Goal: Find specific page/section: Find specific page/section

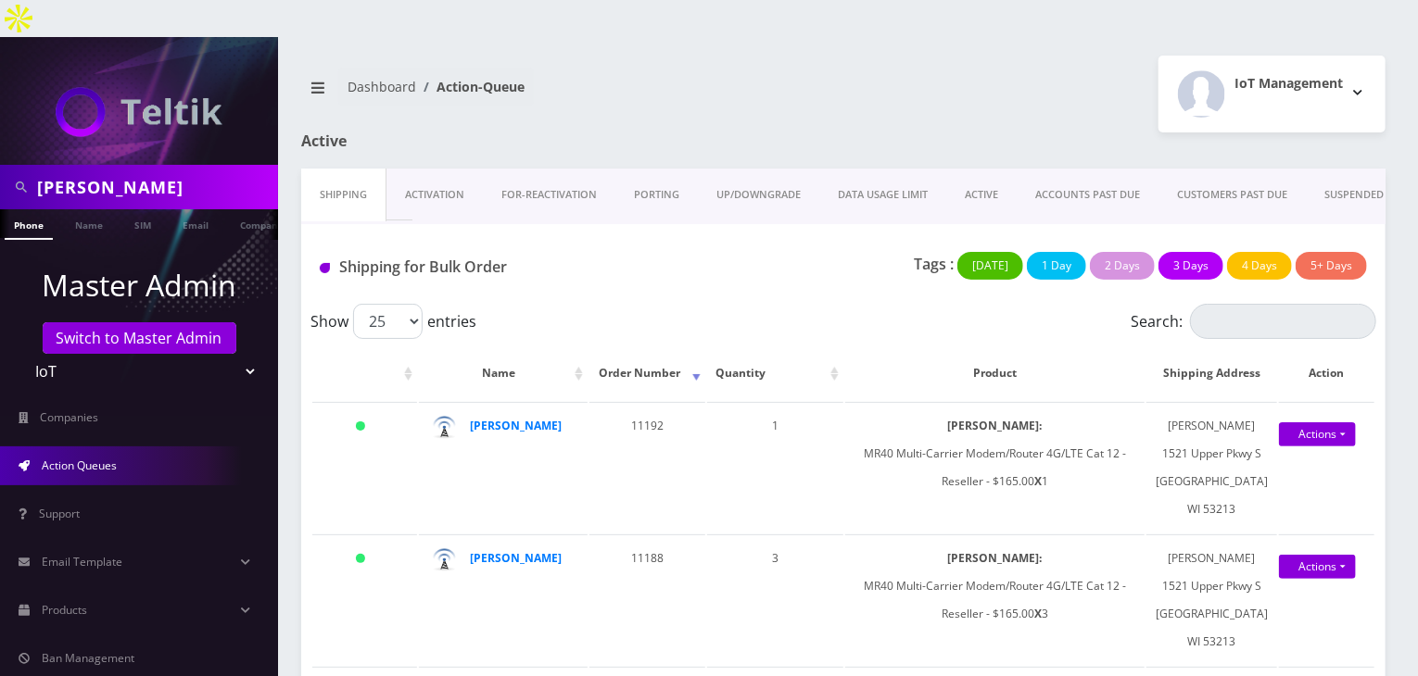
drag, startPoint x: 138, startPoint y: 157, endPoint x: 0, endPoint y: 157, distance: 138.1
click at [0, 165] on div "darren" at bounding box center [139, 187] width 278 height 44
type input "[PERSON_NAME]"
click at [82, 209] on link "Name" at bounding box center [89, 224] width 46 height 31
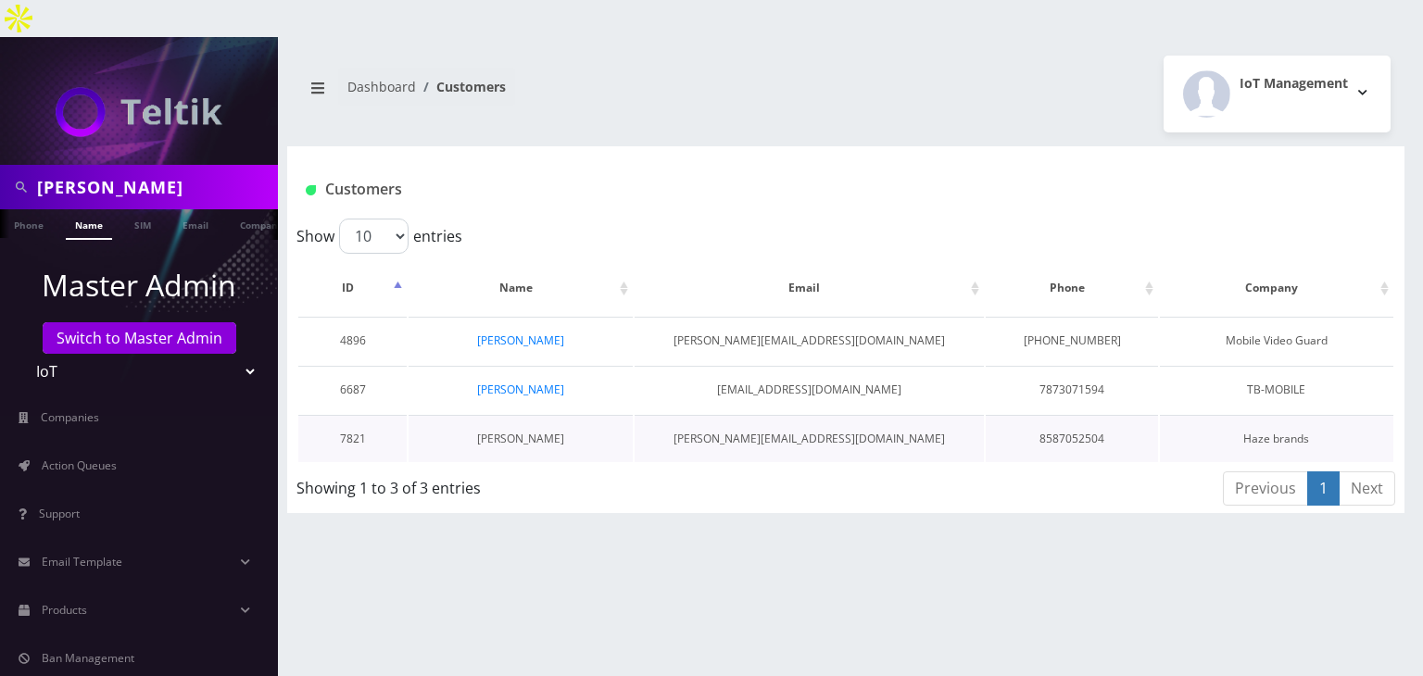
click at [532, 431] on link "Carl Saling" at bounding box center [520, 439] width 87 height 16
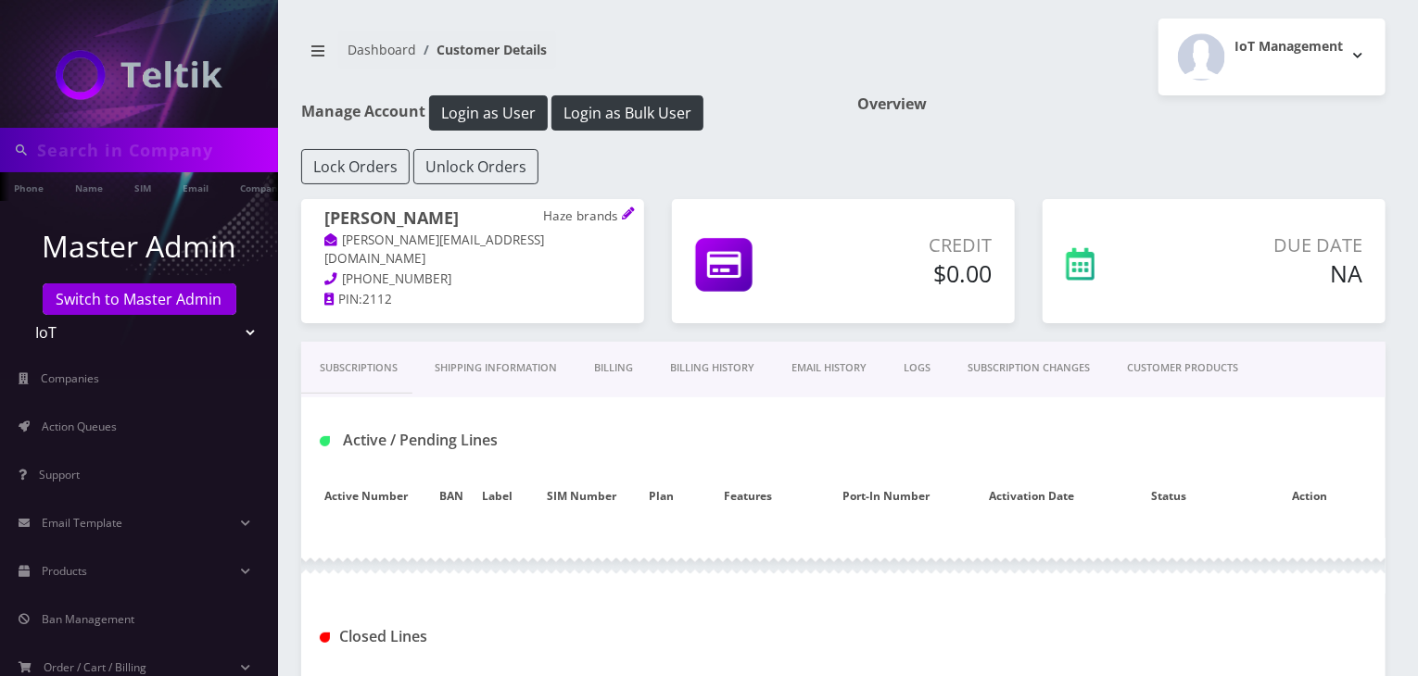
type input "[PERSON_NAME]"
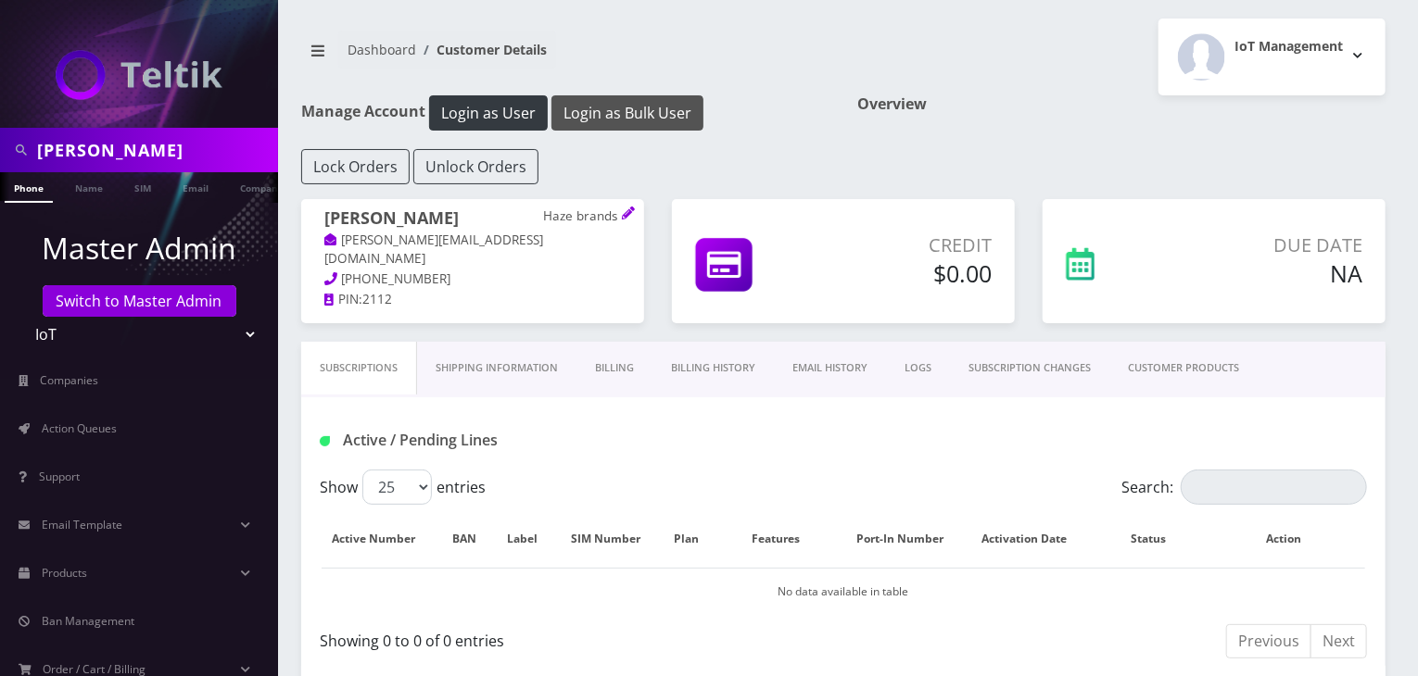
click at [652, 107] on button "Login as Bulk User" at bounding box center [627, 112] width 152 height 35
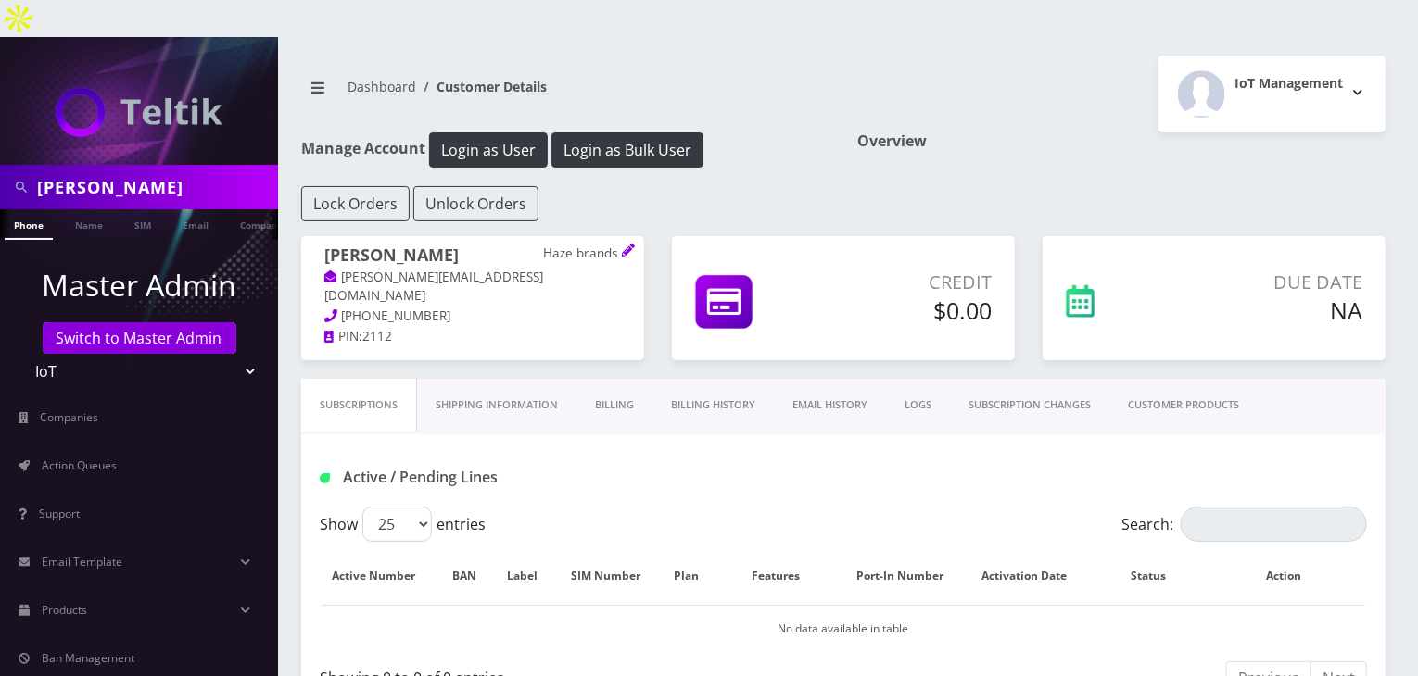
click at [712, 379] on link "Billing History" at bounding box center [712, 405] width 121 height 53
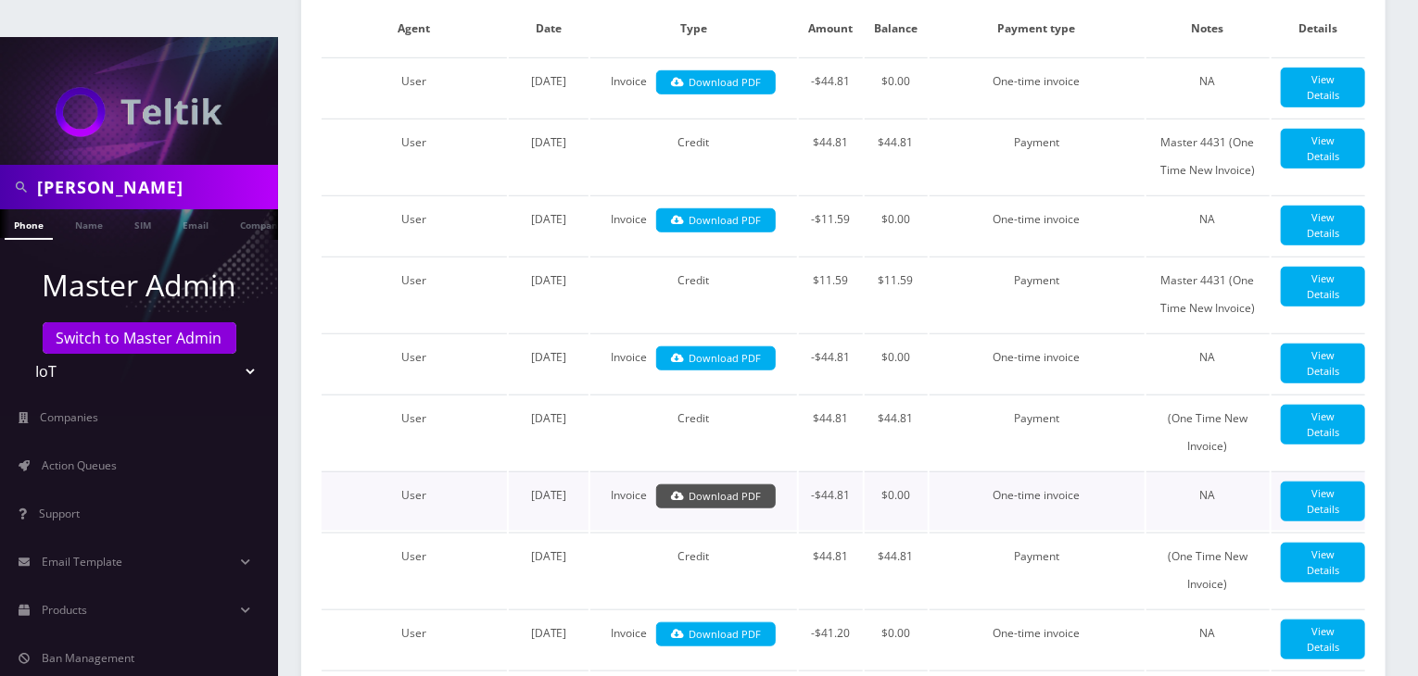
scroll to position [556, 0]
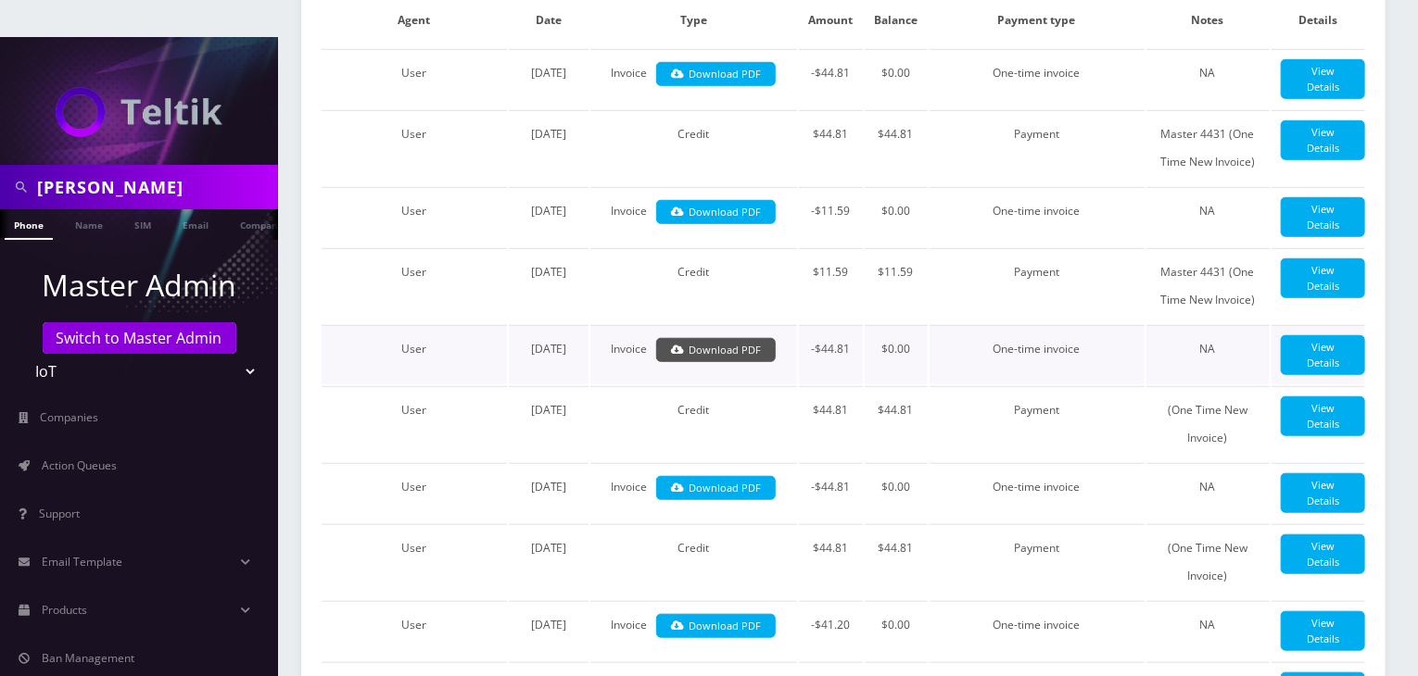
click at [713, 346] on link "Download PDF" at bounding box center [716, 350] width 120 height 25
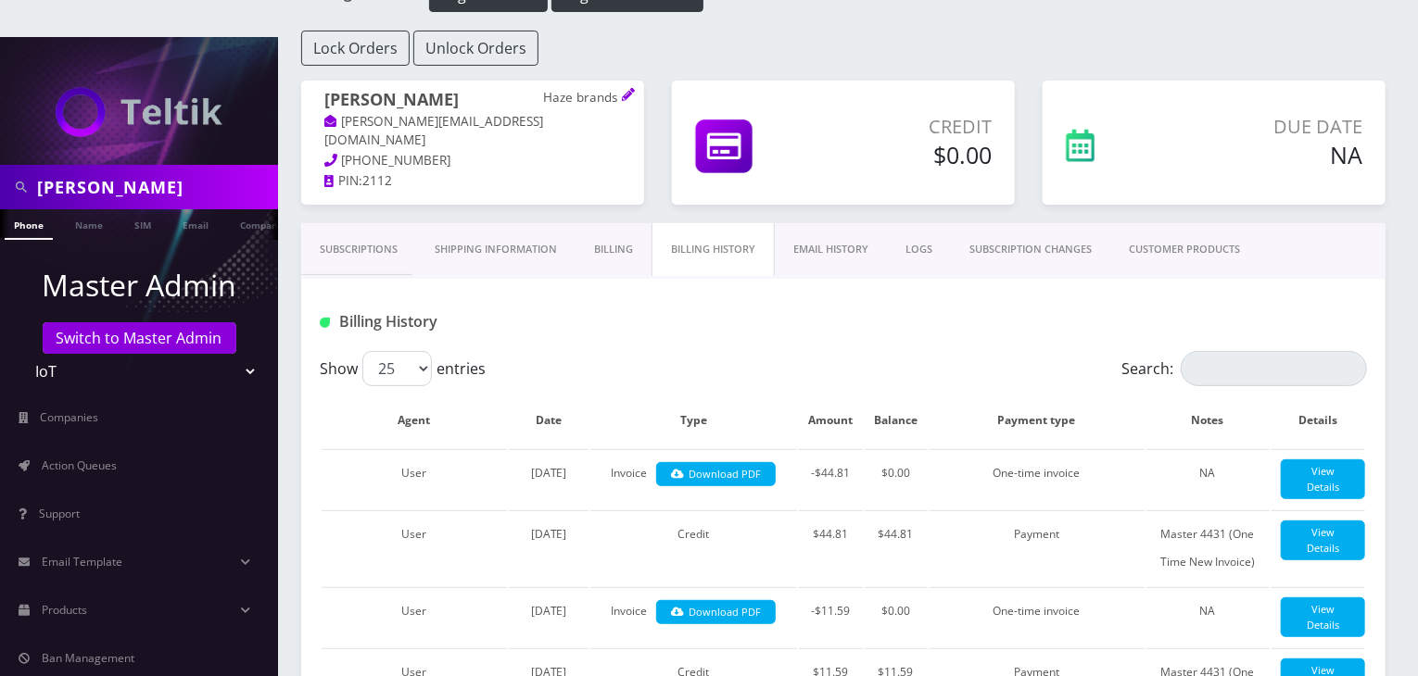
scroll to position [0, 0]
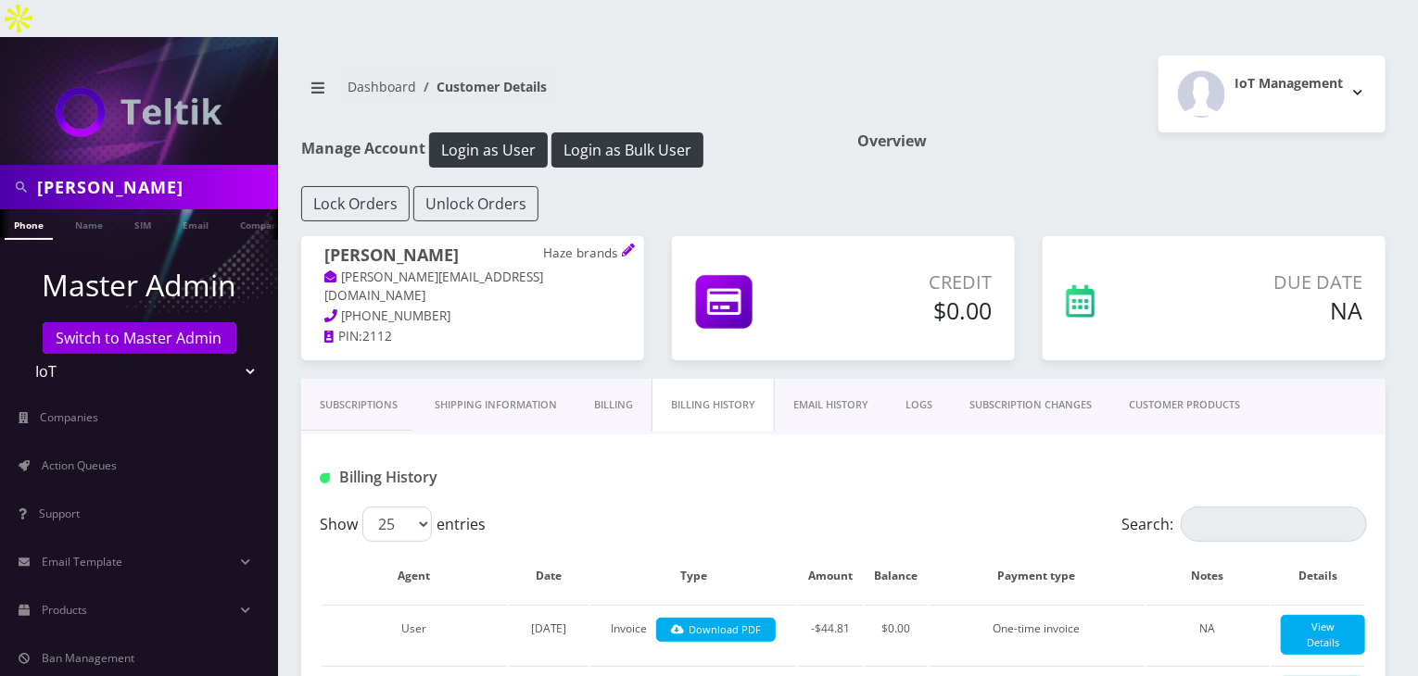
click at [1157, 379] on link "CUSTOMER PRODUCTS" at bounding box center [1184, 405] width 148 height 53
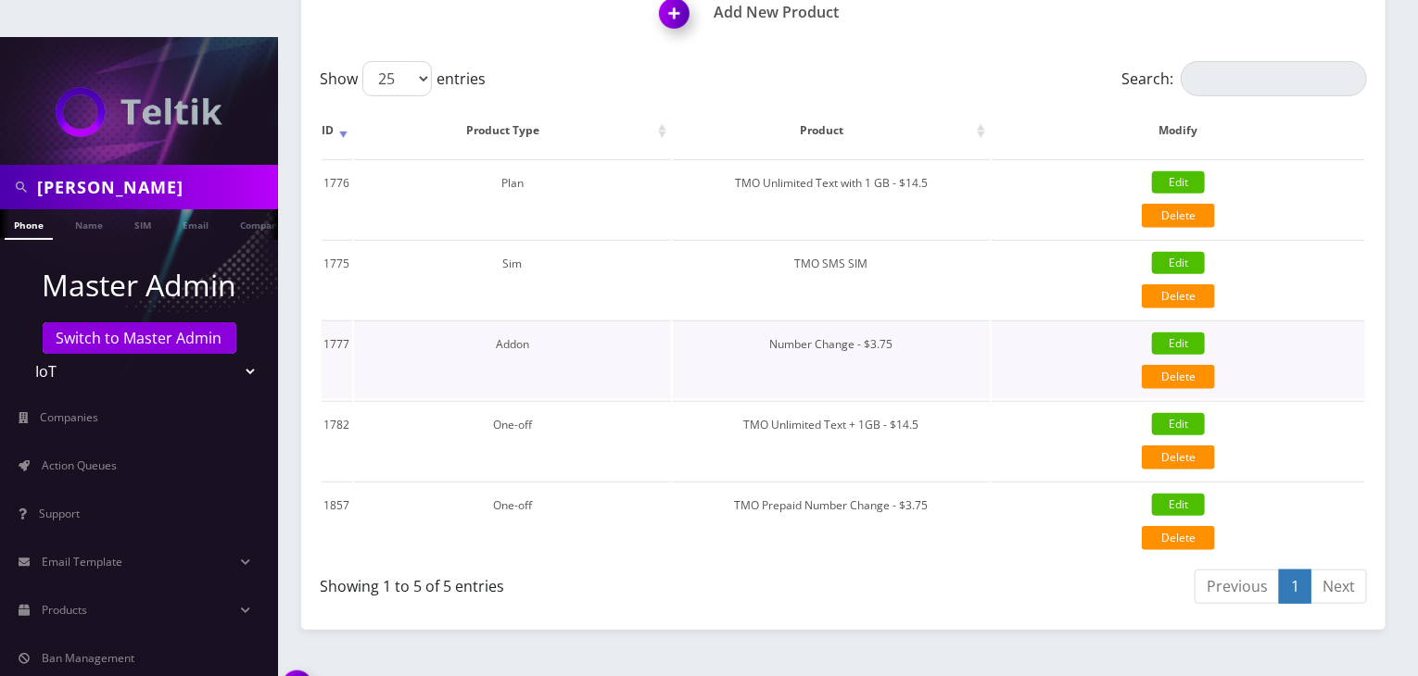
scroll to position [507, 0]
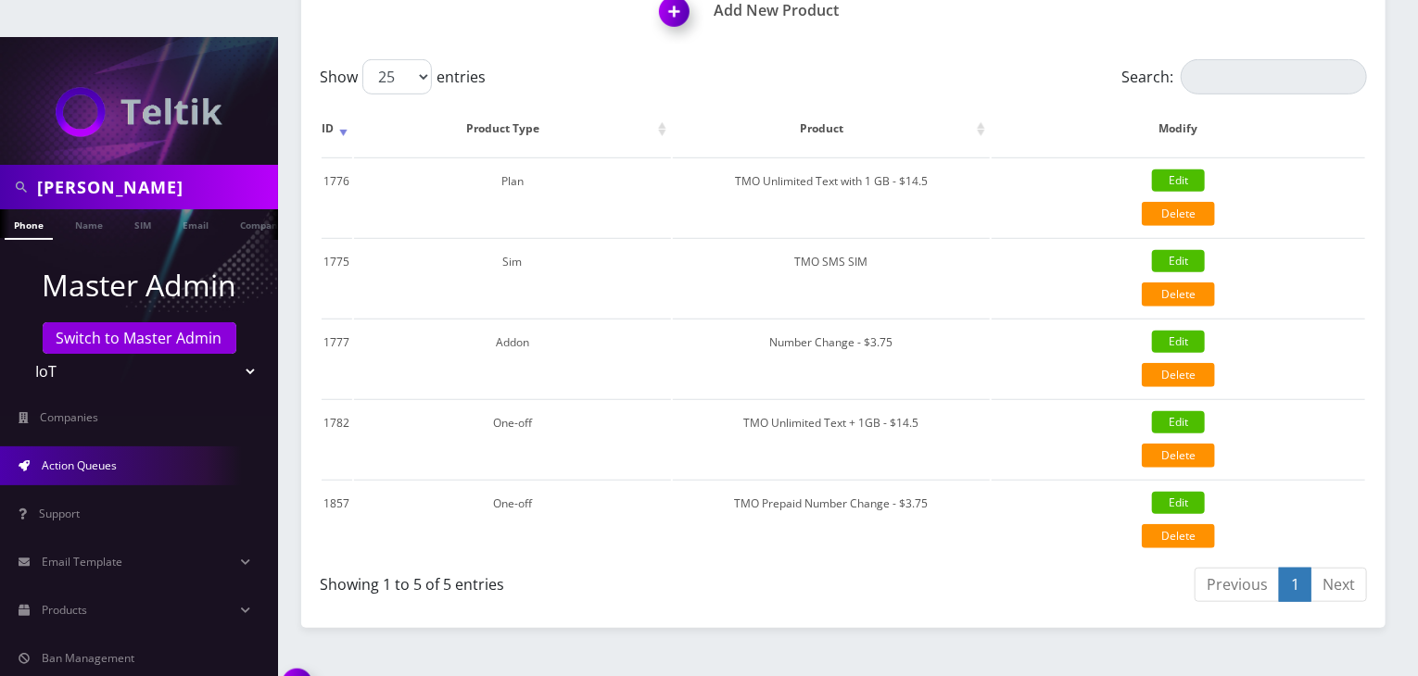
click at [129, 447] on link "Action Queues" at bounding box center [139, 466] width 278 height 39
